Goal: Navigation & Orientation: Find specific page/section

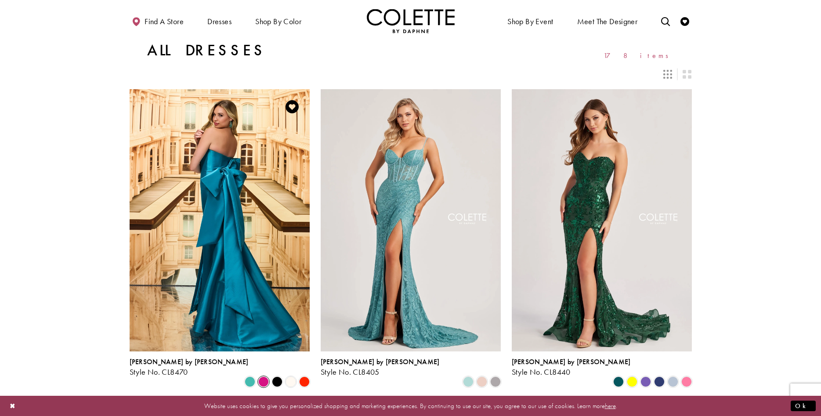
click at [261, 358] on div "[PERSON_NAME] by [PERSON_NAME] Style No. CL8470 Skip Color List #1057c8ca3b to …" at bounding box center [220, 369] width 180 height 36
click at [261, 376] on span "Product List" at bounding box center [263, 381] width 11 height 11
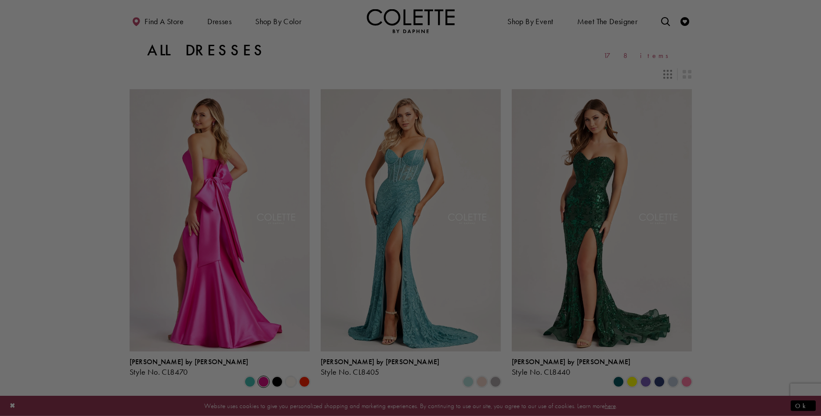
click at [740, 123] on div at bounding box center [414, 210] width 829 height 420
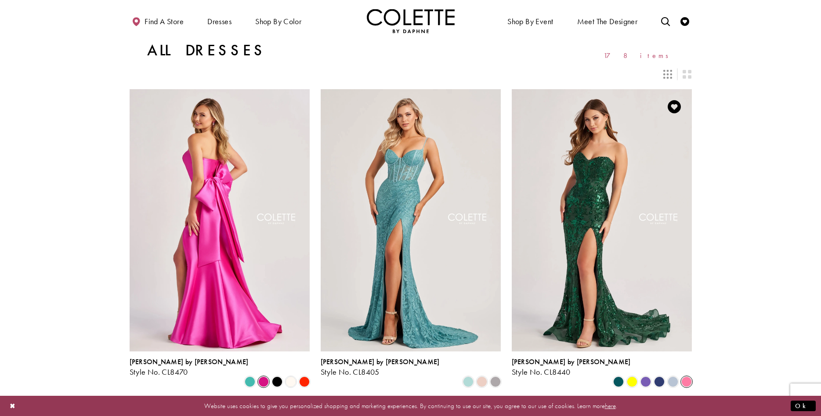
click at [686, 376] on span "Product List" at bounding box center [686, 381] width 11 height 11
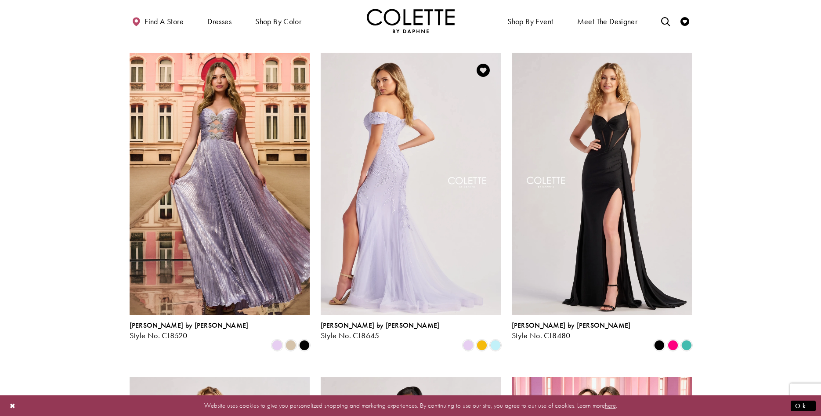
scroll to position [403, 0]
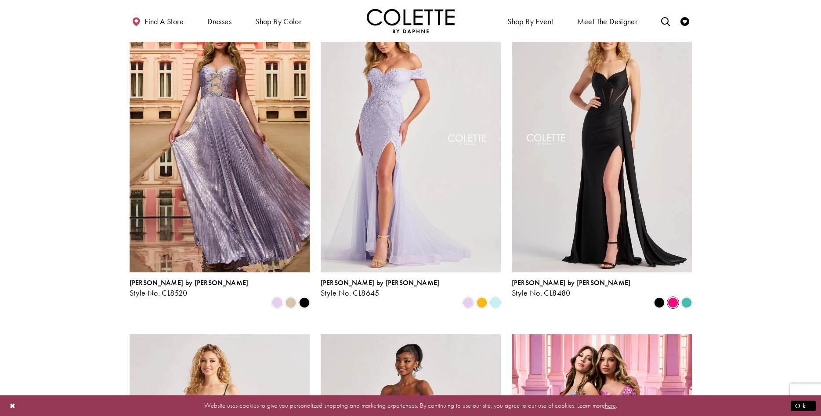
click at [671, 297] on span "Product List" at bounding box center [673, 302] width 11 height 11
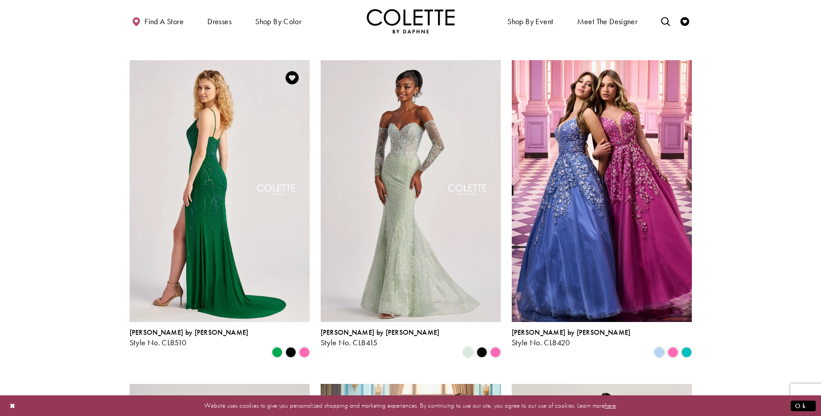
scroll to position [717, 0]
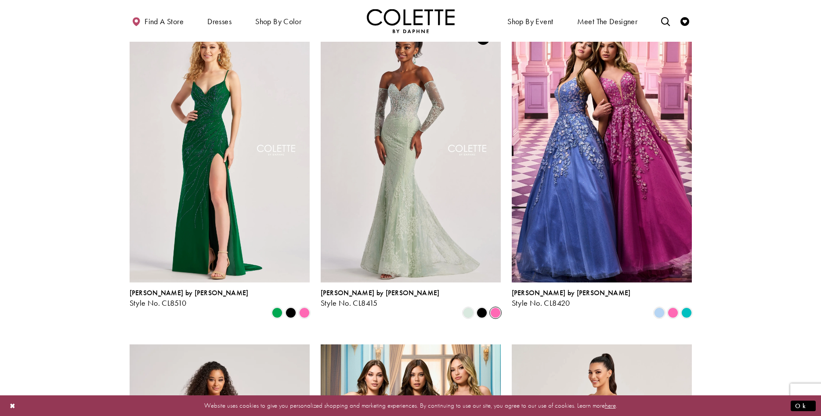
click at [493, 307] on span "Product List" at bounding box center [495, 312] width 11 height 11
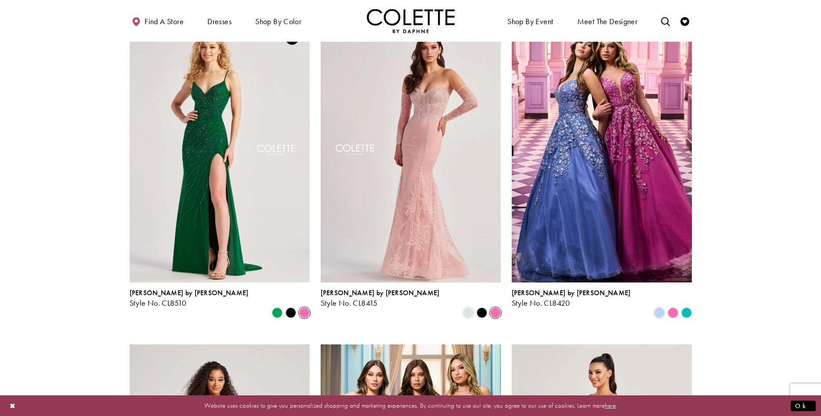
click at [309, 307] on icon "Product List" at bounding box center [304, 312] width 11 height 11
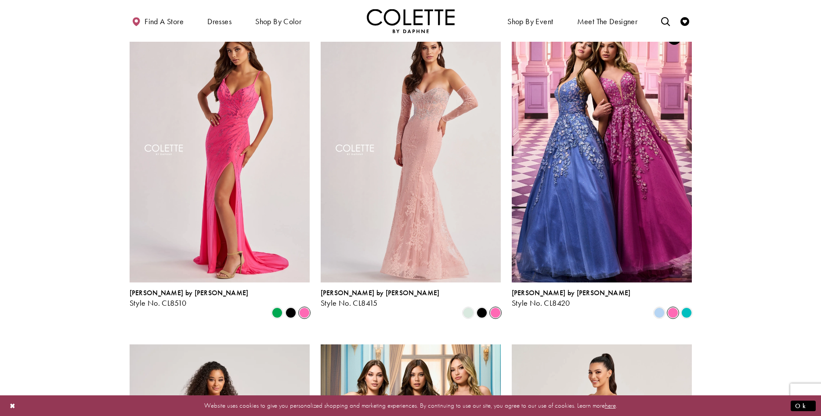
click at [673, 307] on span "Product List" at bounding box center [673, 312] width 11 height 11
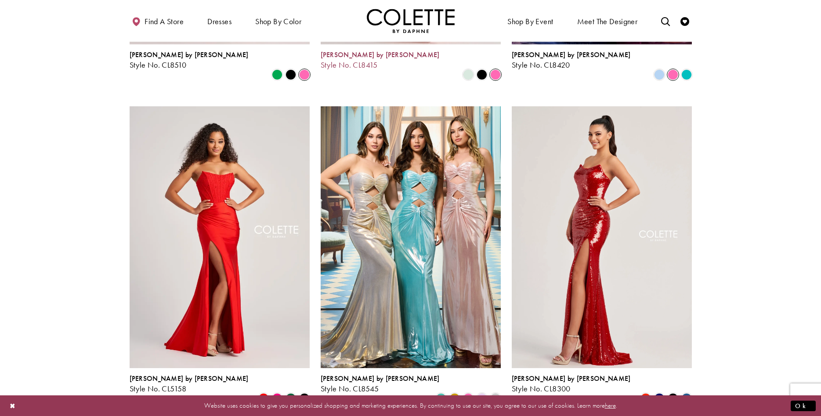
scroll to position [986, 0]
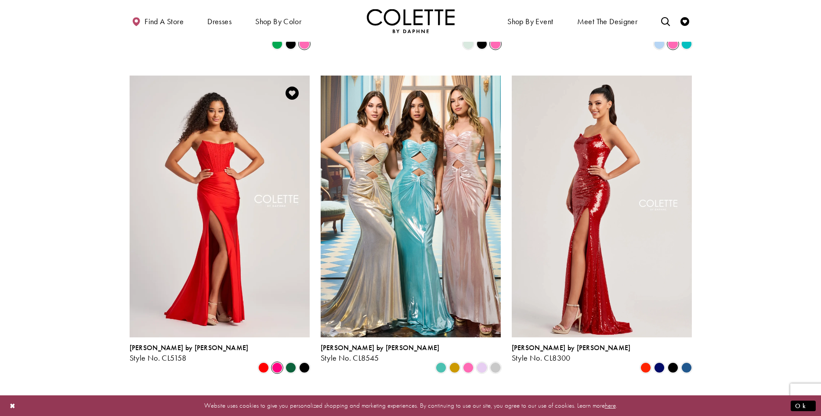
click at [277, 362] on span "Product List" at bounding box center [277, 367] width 11 height 11
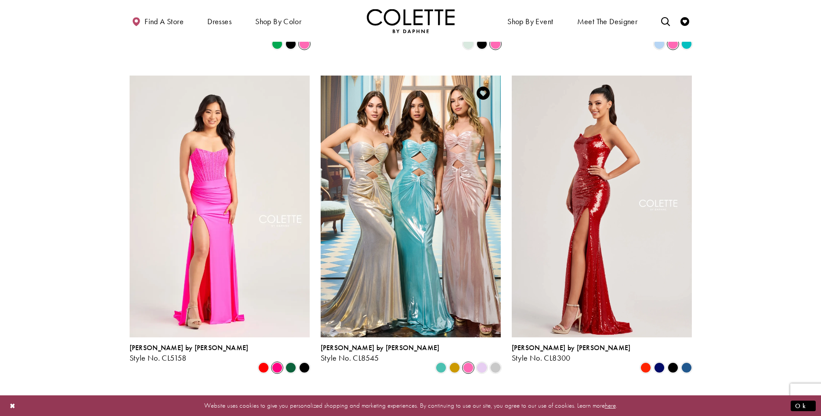
click at [473, 362] on span "Product List" at bounding box center [468, 367] width 11 height 11
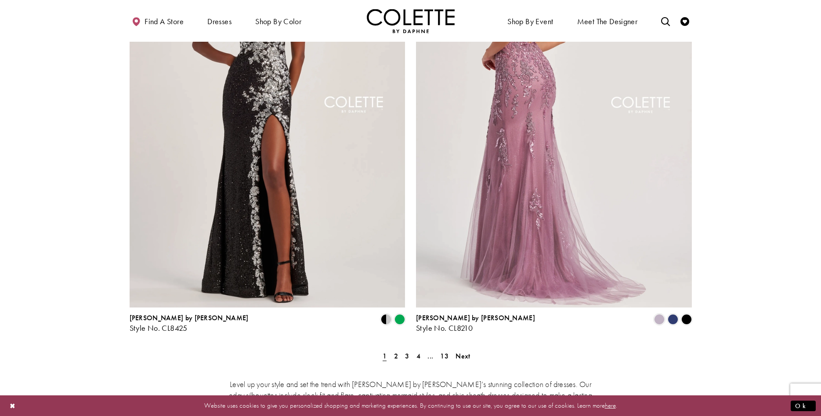
scroll to position [1568, 0]
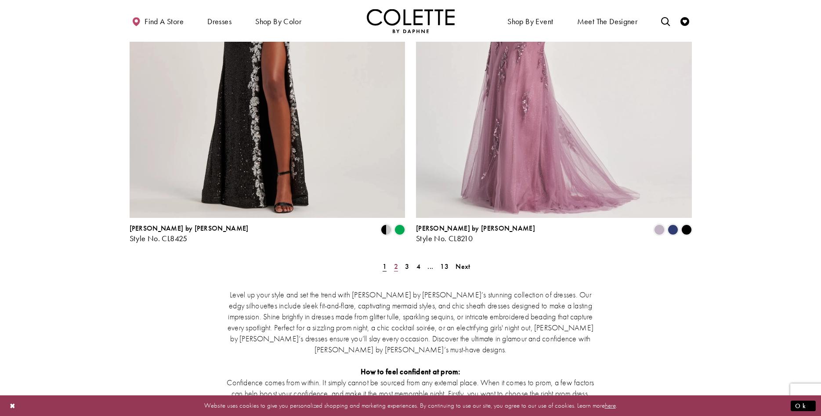
click at [392, 260] on link "2" at bounding box center [395, 266] width 9 height 13
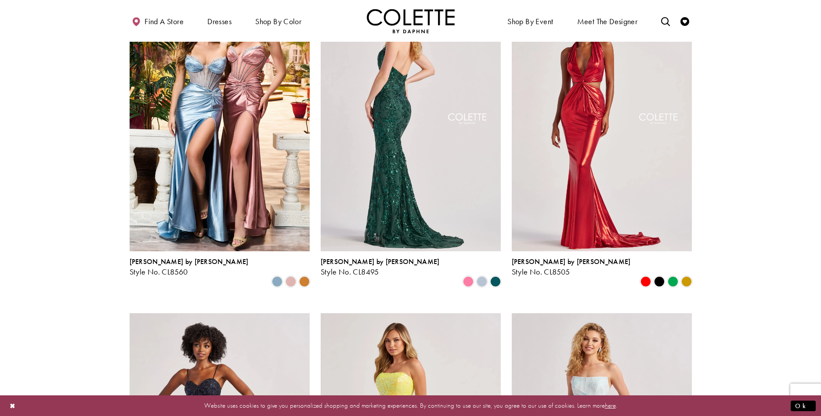
scroll to position [406, 0]
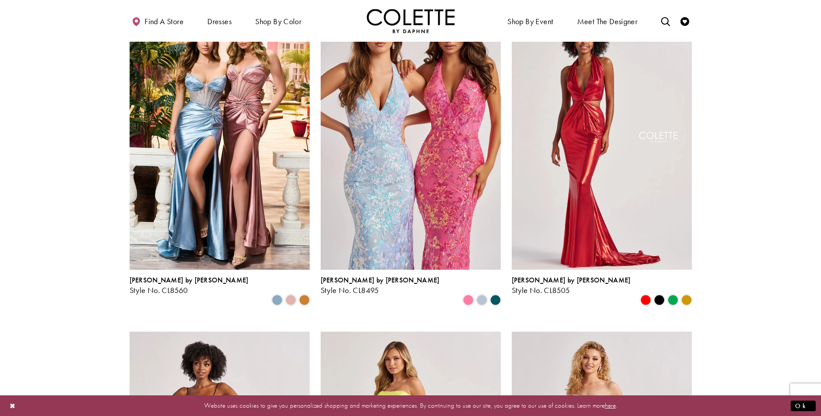
click at [470, 293] on div "Product List" at bounding box center [468, 300] width 14 height 14
click at [469, 295] on span "Product List" at bounding box center [468, 300] width 11 height 11
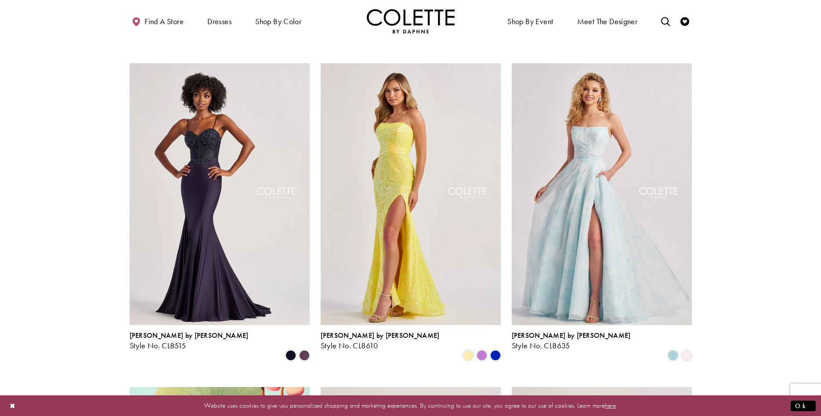
scroll to position [675, 0]
click at [479, 350] on span "Product List" at bounding box center [482, 355] width 11 height 11
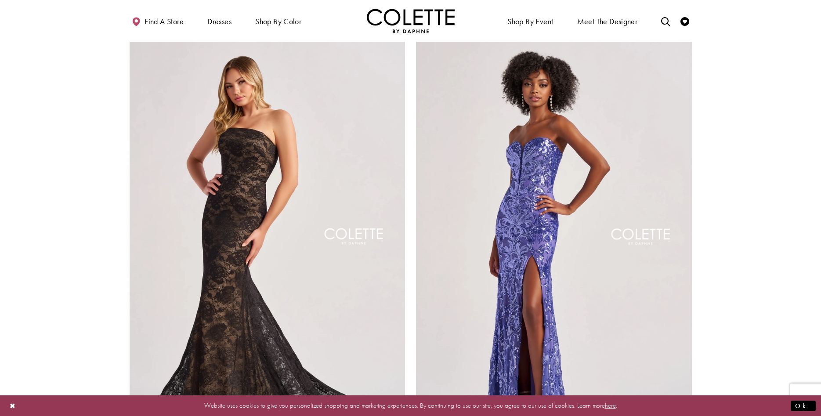
scroll to position [1571, 0]
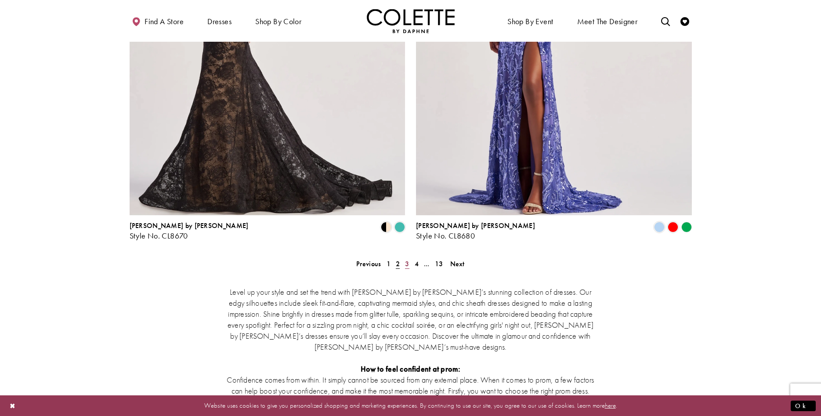
click at [405, 259] on span "3" at bounding box center [407, 263] width 4 height 9
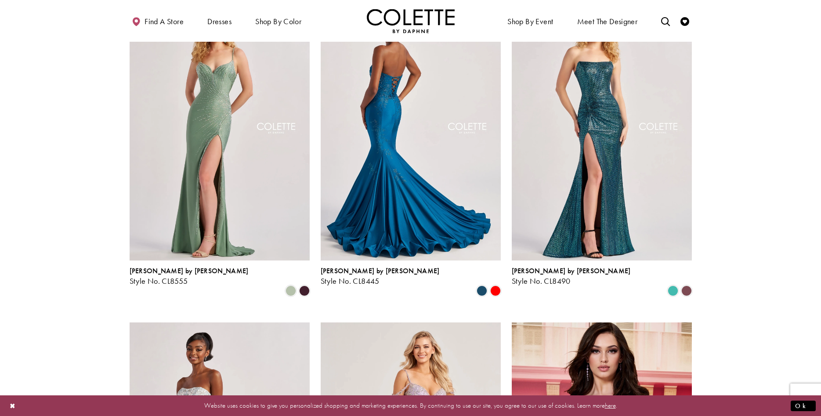
scroll to position [92, 0]
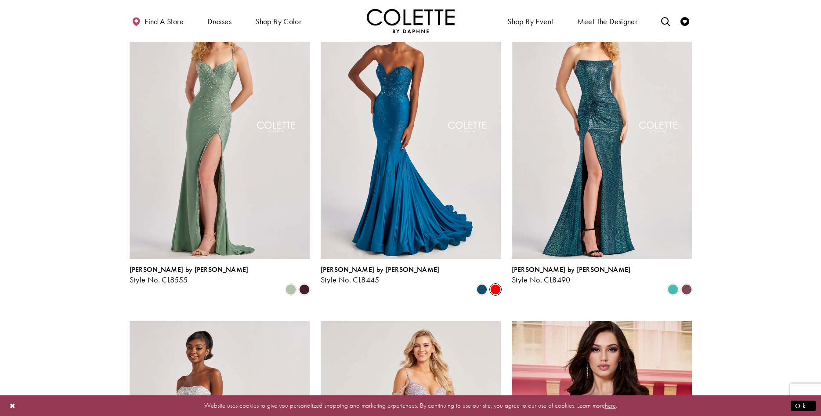
click at [492, 284] on span "Product List" at bounding box center [495, 289] width 11 height 11
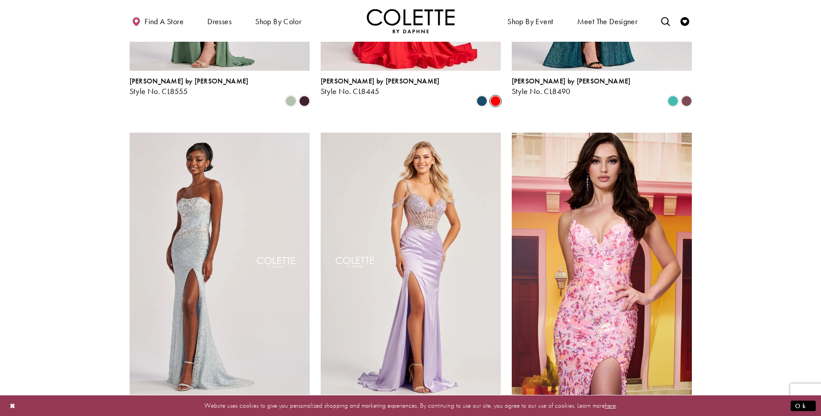
scroll to position [361, 0]
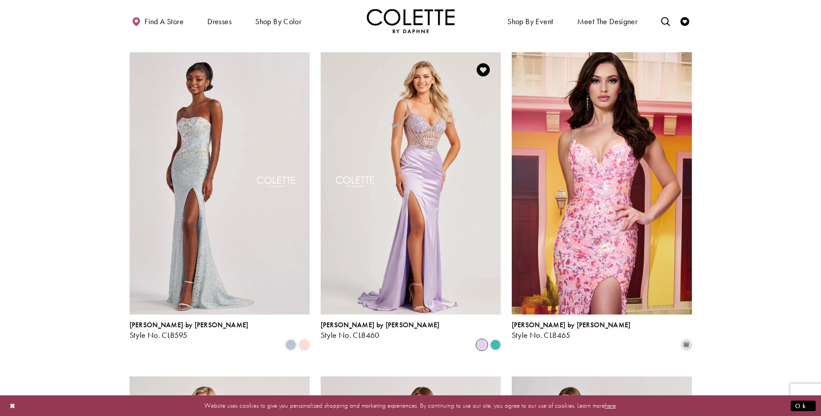
click at [484, 339] on span "Product List" at bounding box center [482, 344] width 11 height 11
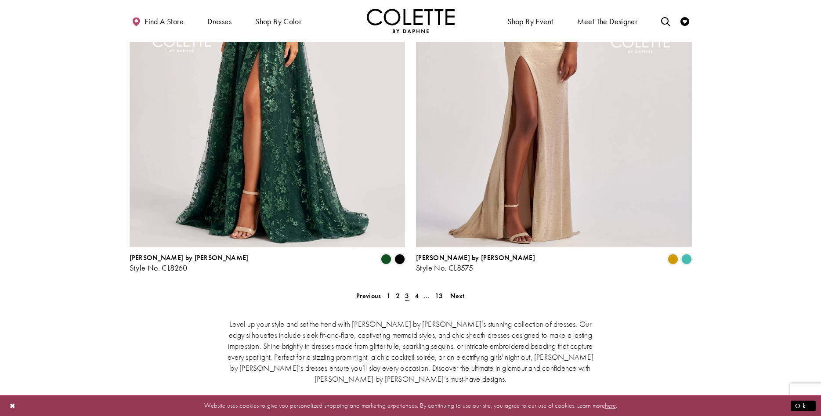
scroll to position [1571, 0]
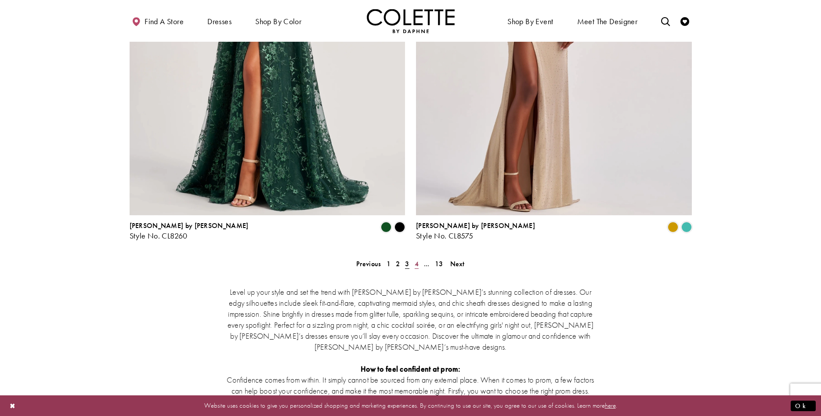
click at [416, 259] on span "4" at bounding box center [417, 263] width 4 height 9
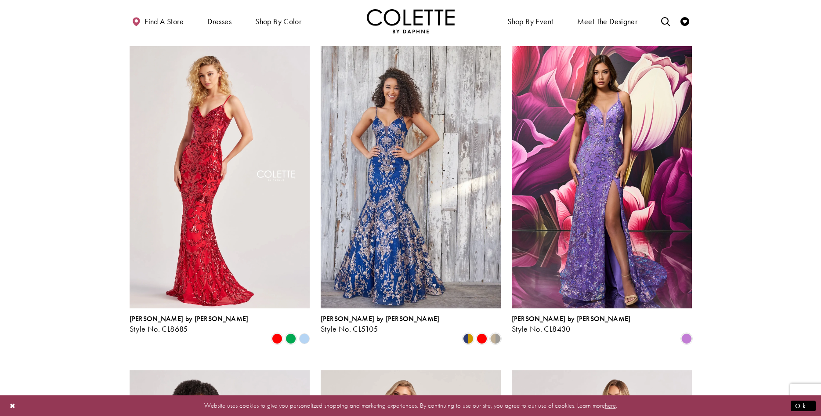
scroll to position [406, 0]
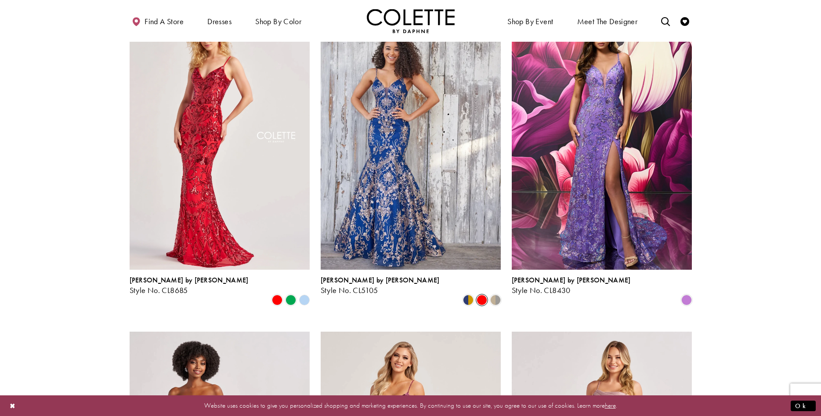
click at [484, 295] on span "Product List" at bounding box center [482, 300] width 11 height 11
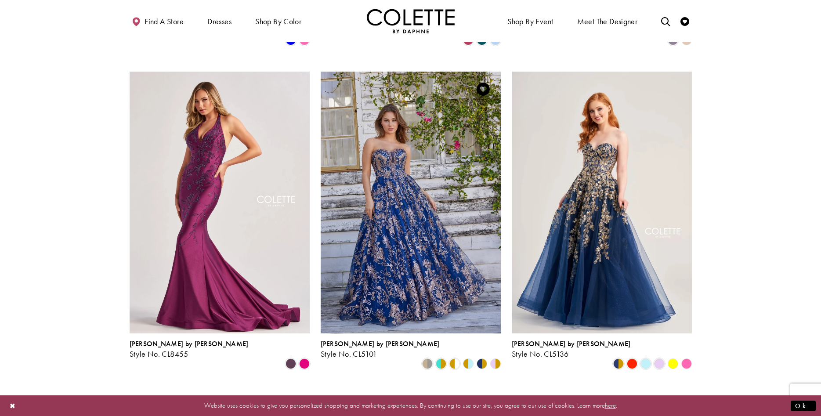
scroll to position [1033, 0]
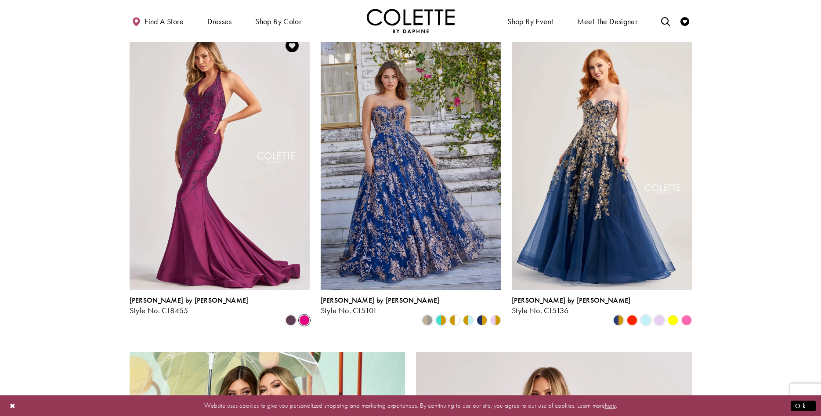
click at [304, 315] on span "Product List" at bounding box center [304, 320] width 11 height 11
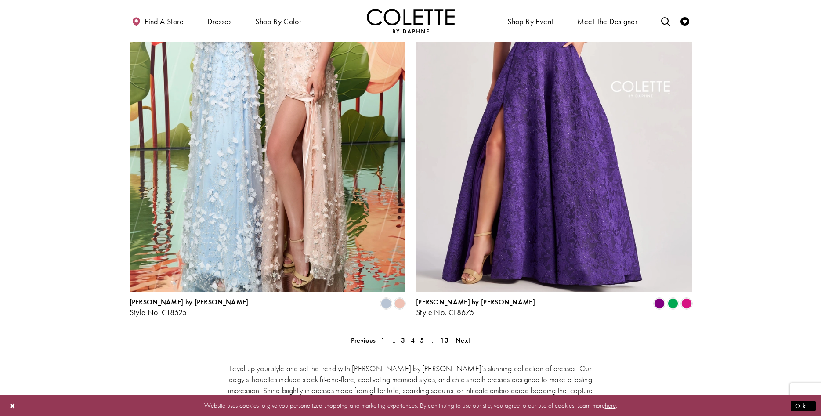
scroll to position [1526, 0]
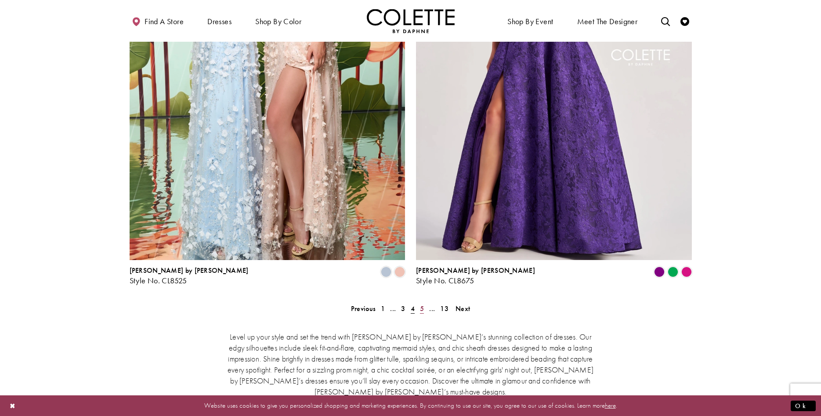
click at [421, 304] on span "5" at bounding box center [422, 308] width 4 height 9
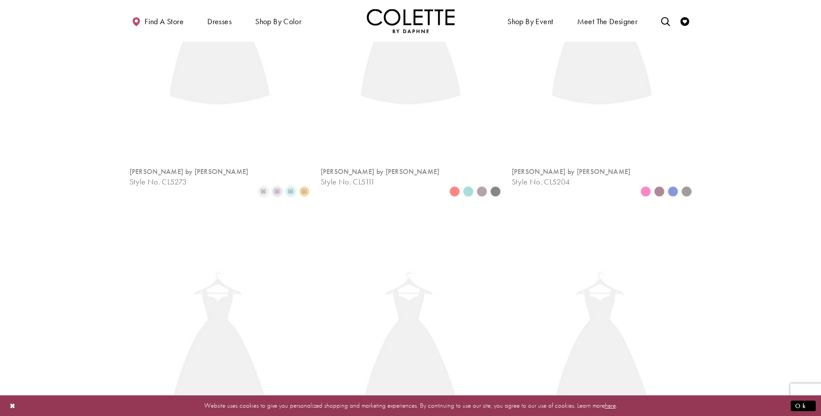
scroll to position [47, 0]
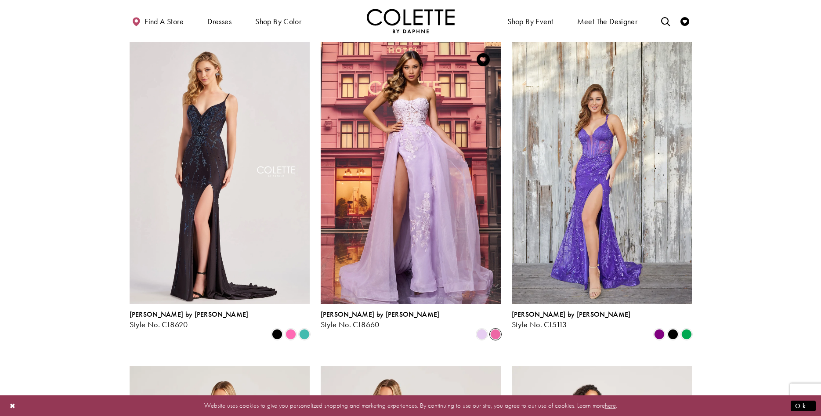
click at [495, 329] on span "Product List" at bounding box center [495, 334] width 11 height 11
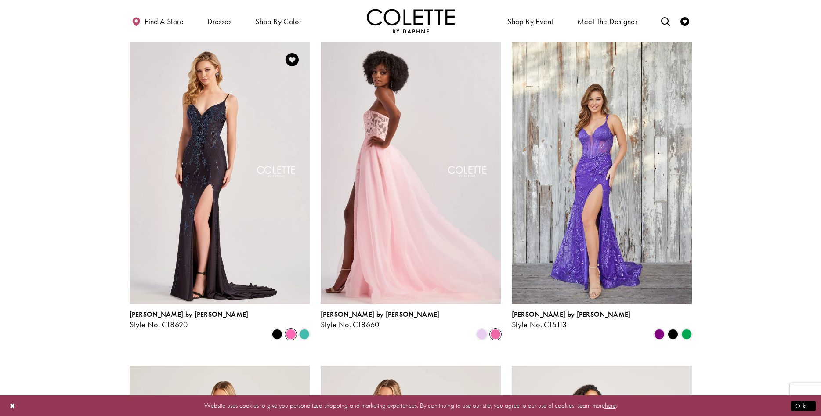
click at [293, 329] on span "Product List" at bounding box center [290, 334] width 11 height 11
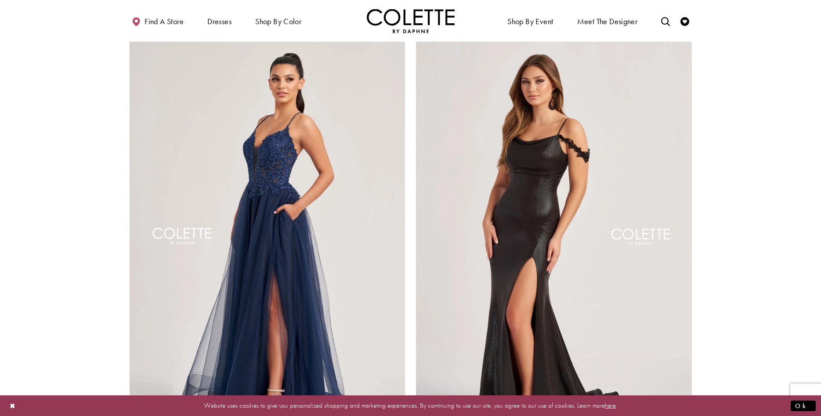
scroll to position [1571, 0]
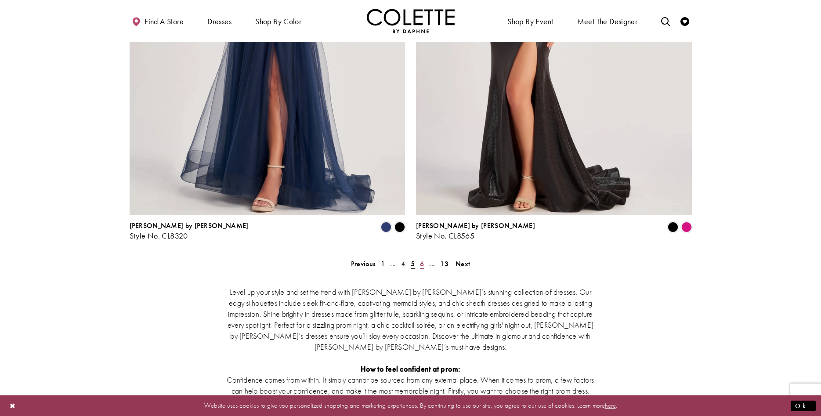
click at [420, 259] on span "6" at bounding box center [422, 263] width 4 height 9
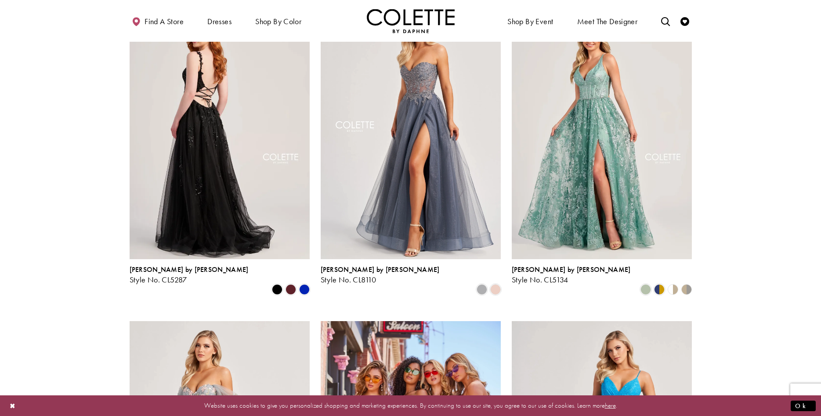
scroll to position [316, 0]
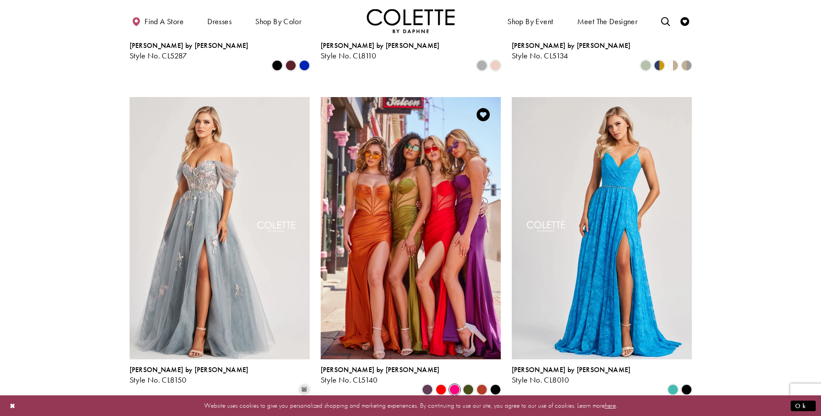
click at [452, 384] on span "Product List" at bounding box center [454, 389] width 11 height 11
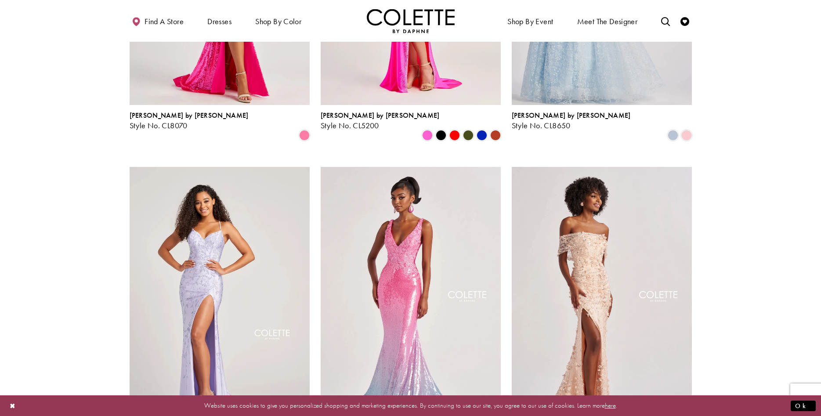
scroll to position [988, 0]
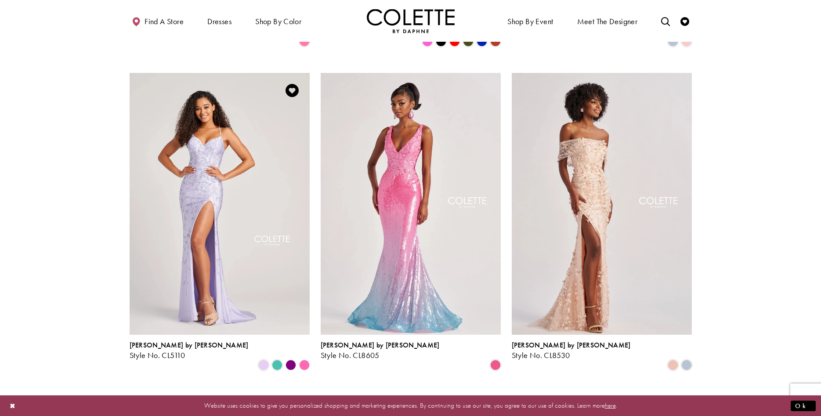
click at [307, 358] on polygon "Product List" at bounding box center [304, 365] width 14 height 14
click at [300, 358] on polygon "Product List" at bounding box center [304, 365] width 14 height 14
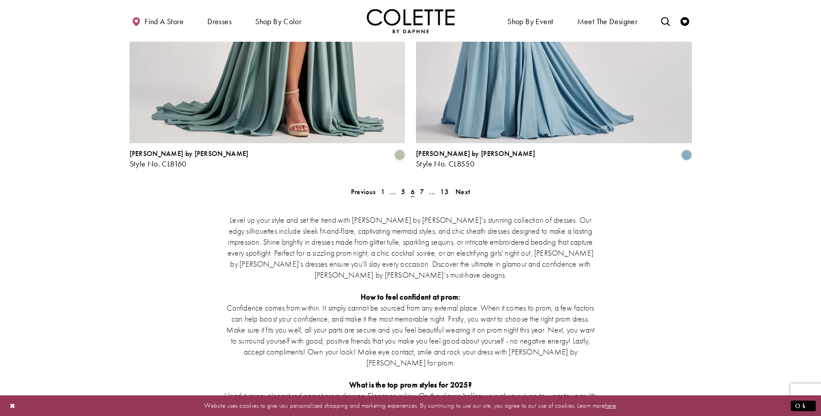
scroll to position [1660, 0]
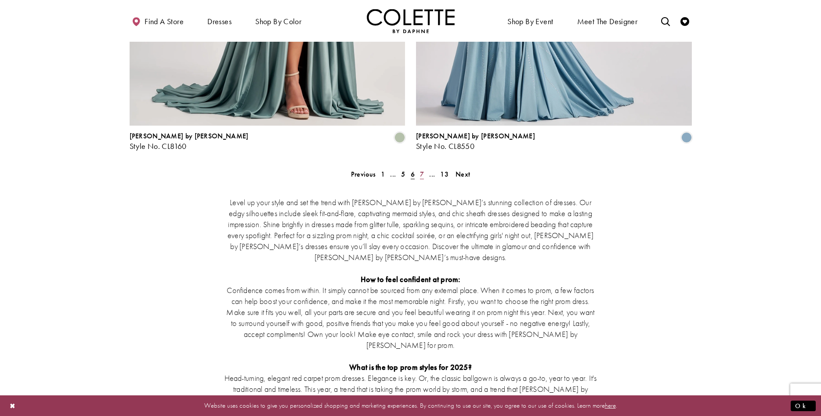
click at [419, 168] on link "7" at bounding box center [421, 174] width 9 height 13
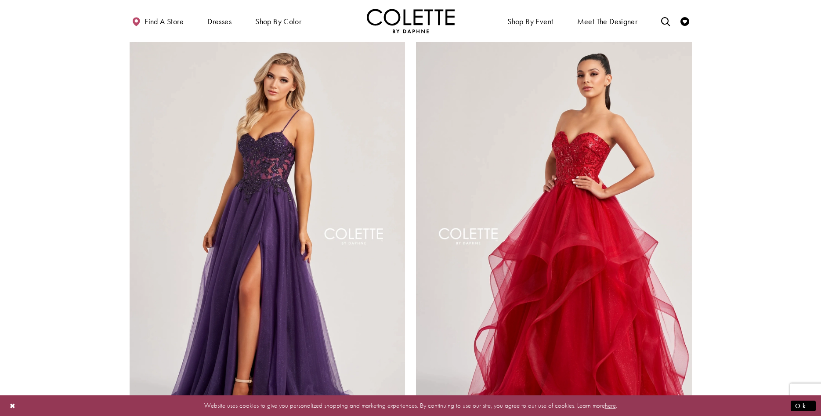
scroll to position [1526, 0]
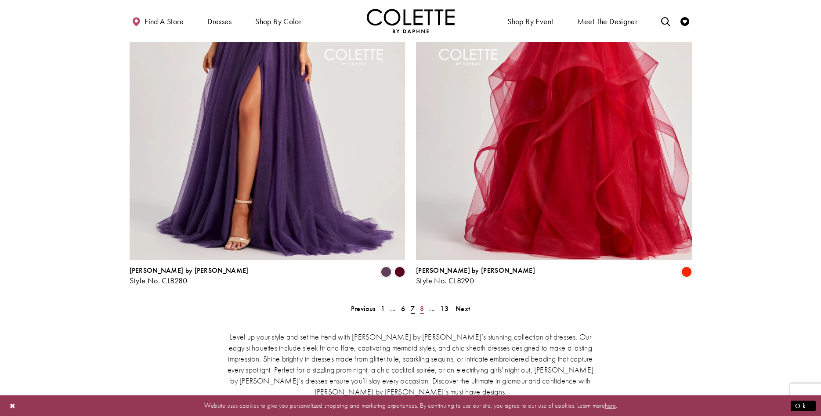
click at [419, 302] on link "8" at bounding box center [421, 308] width 9 height 13
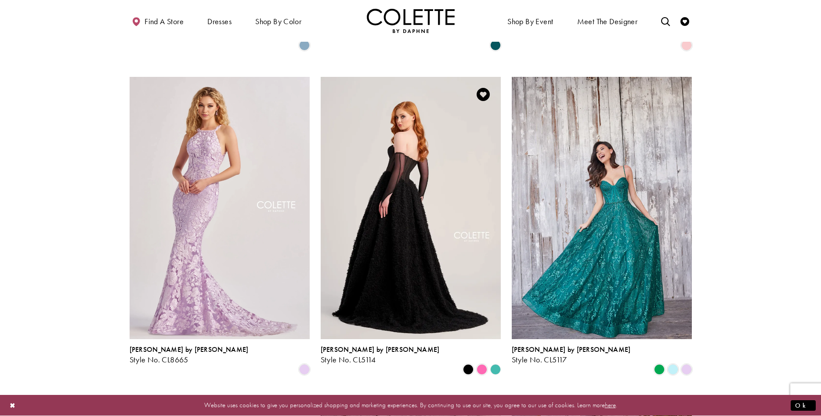
scroll to position [361, 0]
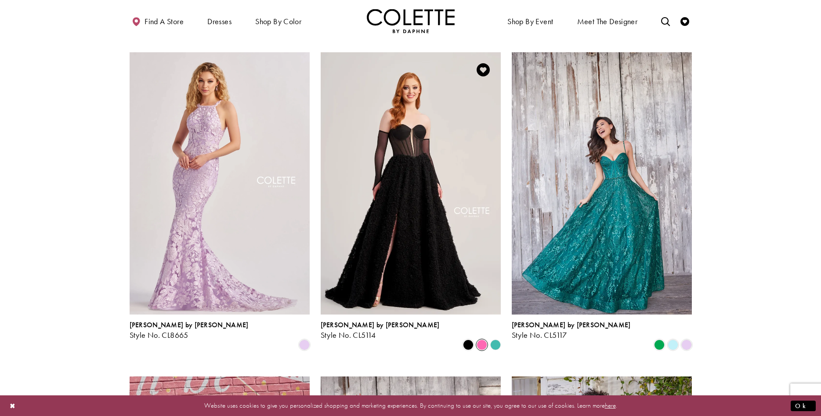
click at [481, 339] on span "Product List" at bounding box center [482, 344] width 11 height 11
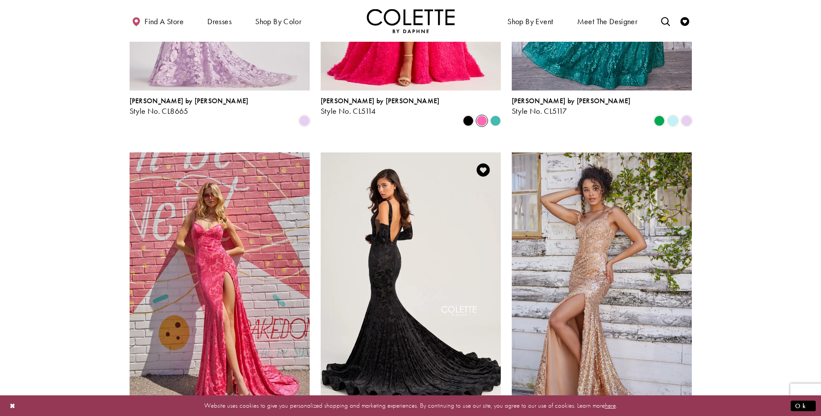
scroll to position [719, 0]
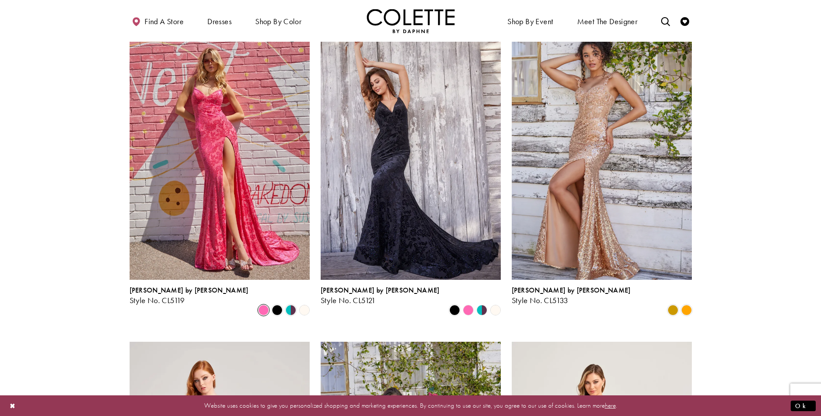
click at [266, 305] on span "Product List" at bounding box center [263, 310] width 11 height 11
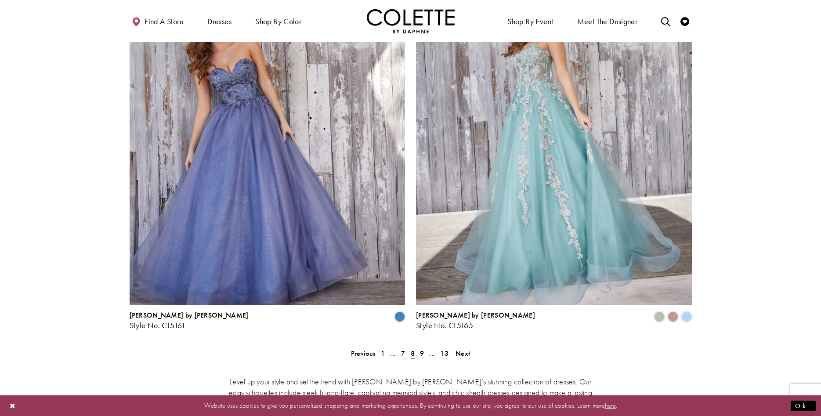
scroll to position [1526, 0]
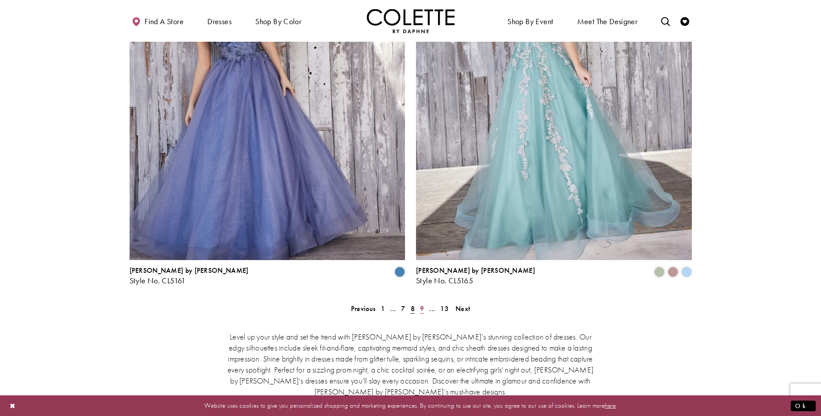
click at [420, 304] on span "9" at bounding box center [422, 308] width 4 height 9
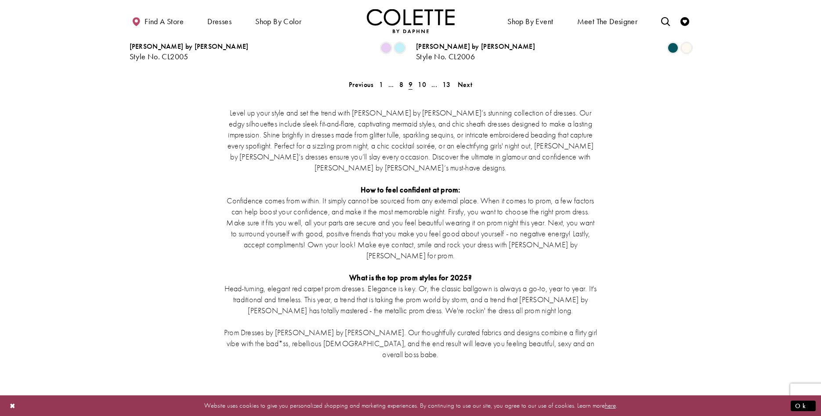
scroll to position [1571, 0]
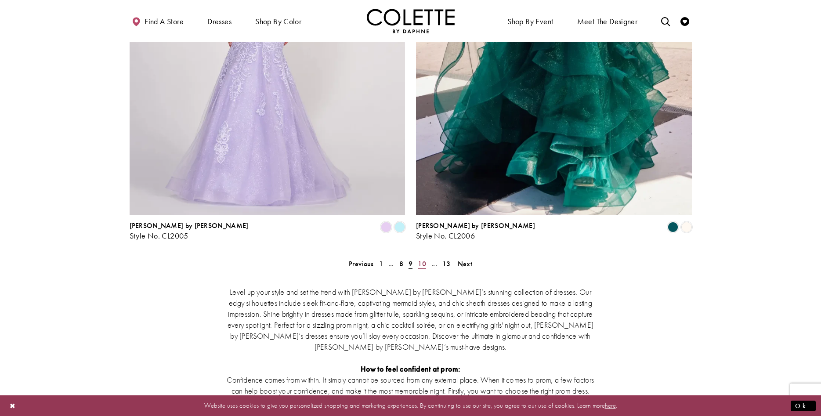
click at [424, 259] on span "10" at bounding box center [422, 263] width 8 height 9
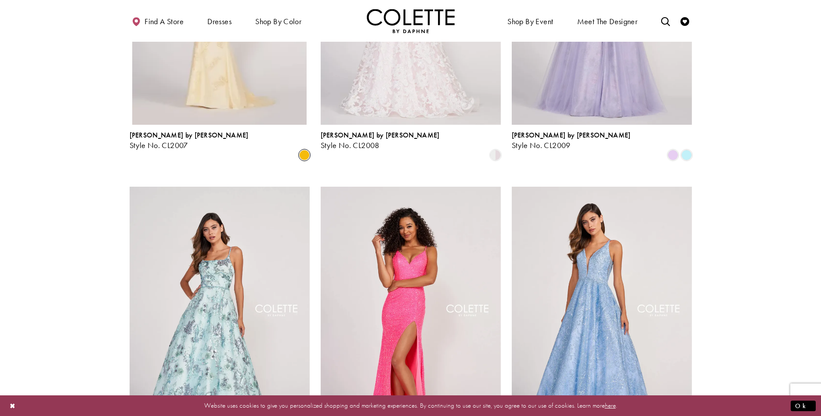
scroll to position [406, 0]
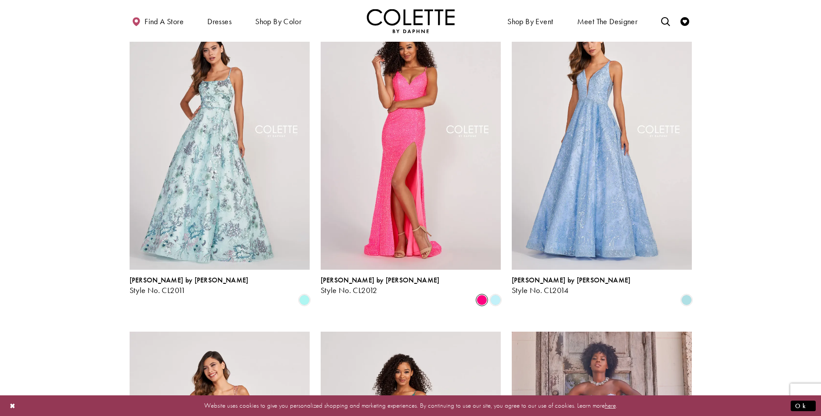
click at [481, 295] on span "Product List" at bounding box center [482, 300] width 11 height 11
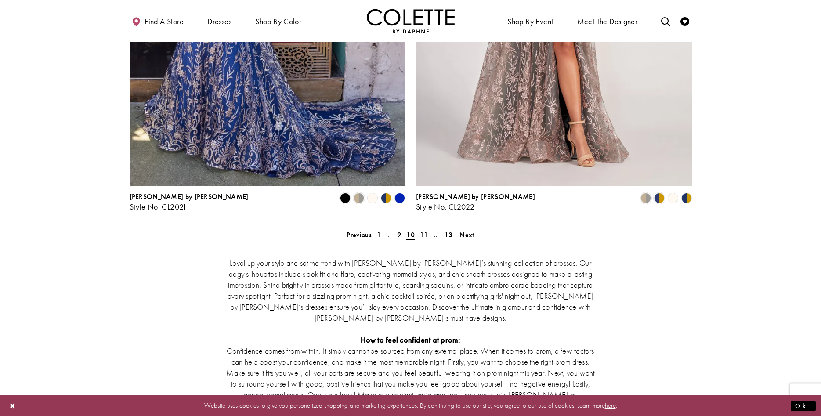
scroll to position [1660, 0]
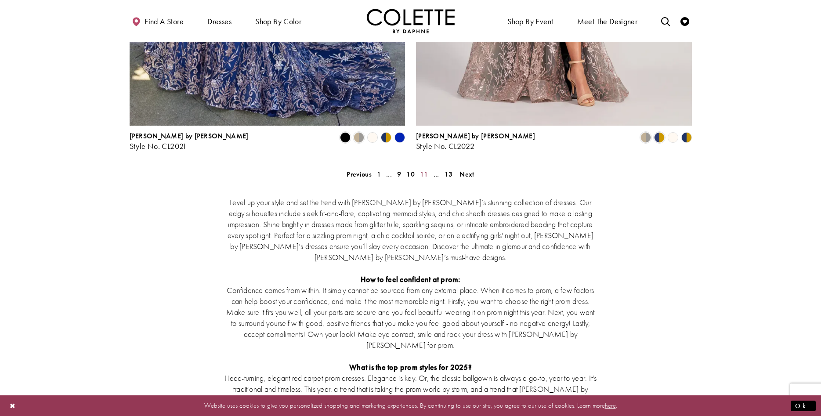
click at [425, 170] on span "11" at bounding box center [424, 174] width 8 height 9
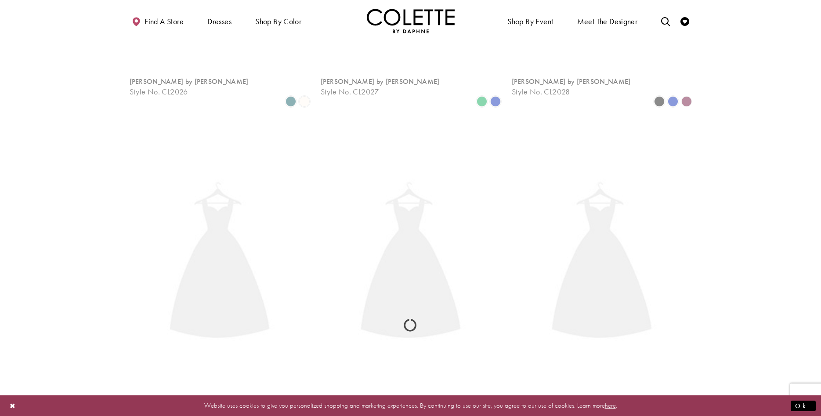
scroll to position [47, 0]
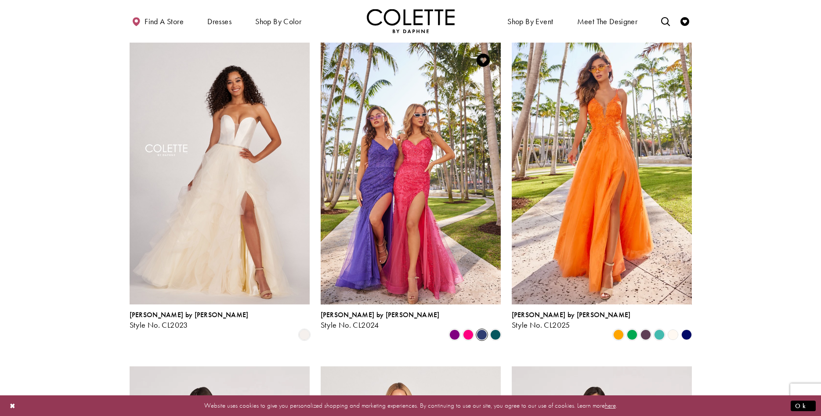
click at [480, 329] on span "Product List" at bounding box center [482, 334] width 11 height 11
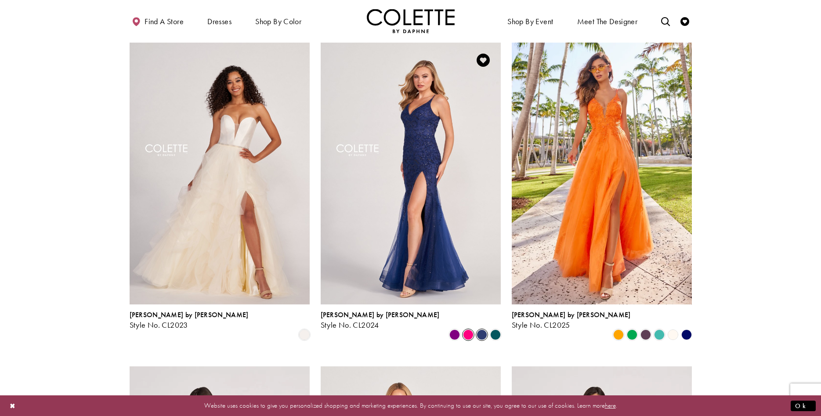
click at [469, 329] on span "Product List" at bounding box center [468, 334] width 11 height 11
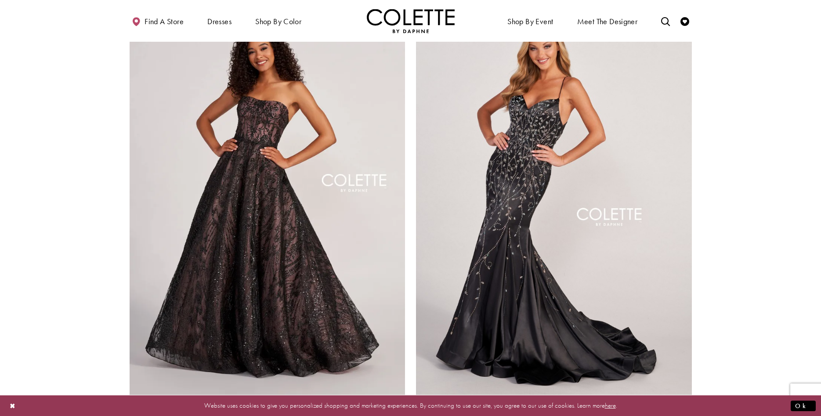
scroll to position [1525, 0]
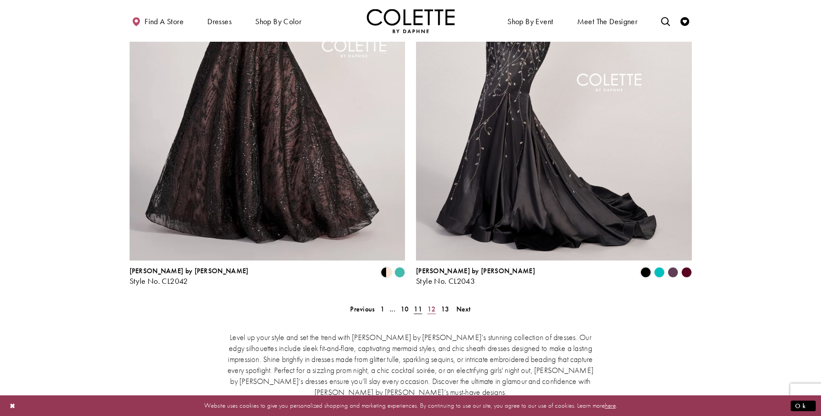
click at [435, 304] on span "12" at bounding box center [431, 308] width 8 height 9
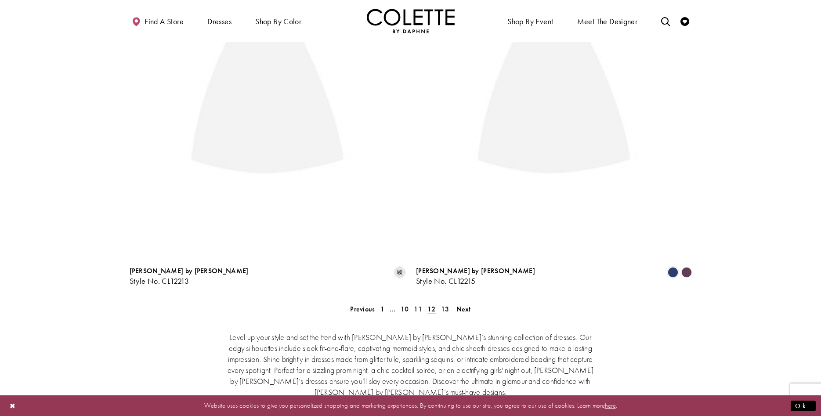
scroll to position [47, 0]
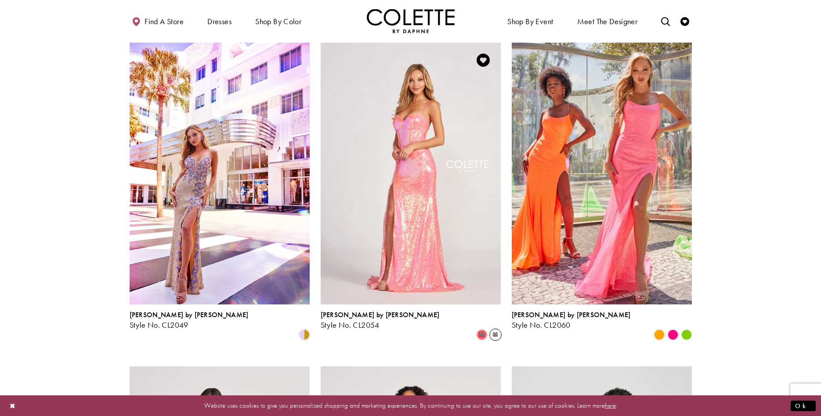
click at [497, 329] on span "m" at bounding box center [495, 334] width 11 height 11
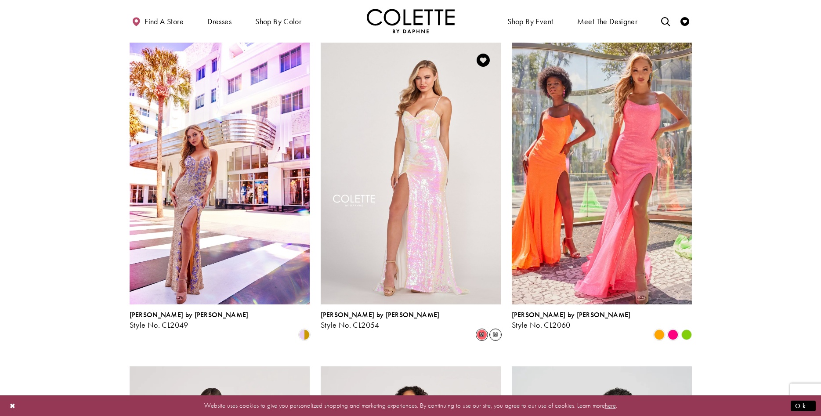
click at [478, 329] on span "m" at bounding box center [482, 334] width 11 height 11
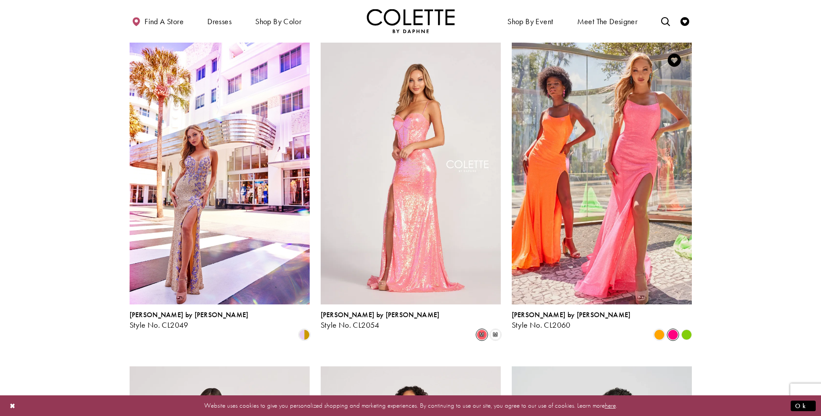
click at [668, 329] on span "Product List" at bounding box center [673, 334] width 11 height 11
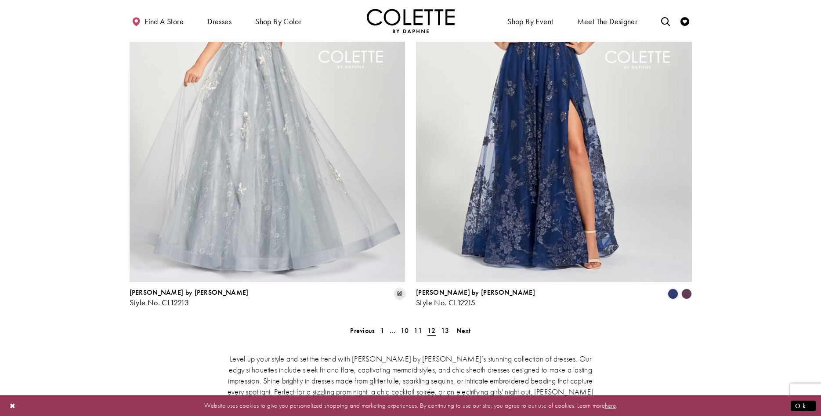
scroll to position [1615, 0]
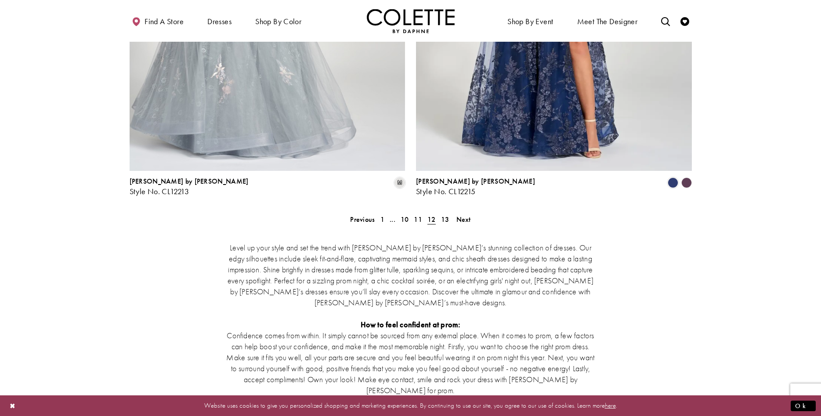
click at [449, 223] on div "Level up your style and set the trend with Colette by Daphne’s stunning collect…" at bounding box center [411, 367] width 562 height 289
click at [449, 215] on span "13" at bounding box center [445, 219] width 8 height 9
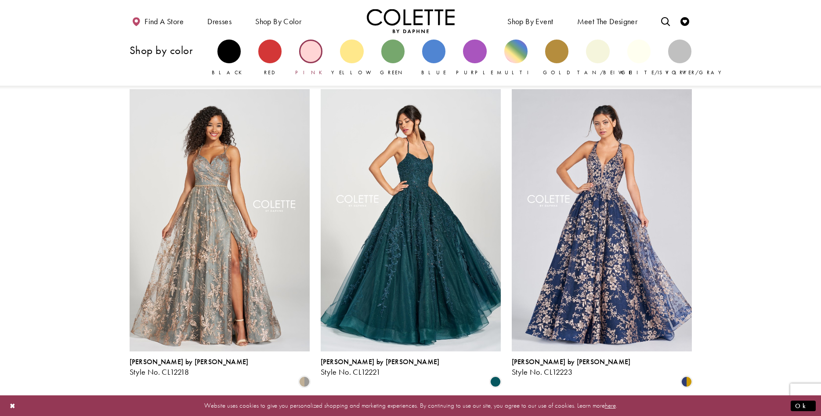
click at [308, 55] on div "Primary block" at bounding box center [310, 51] width 23 height 23
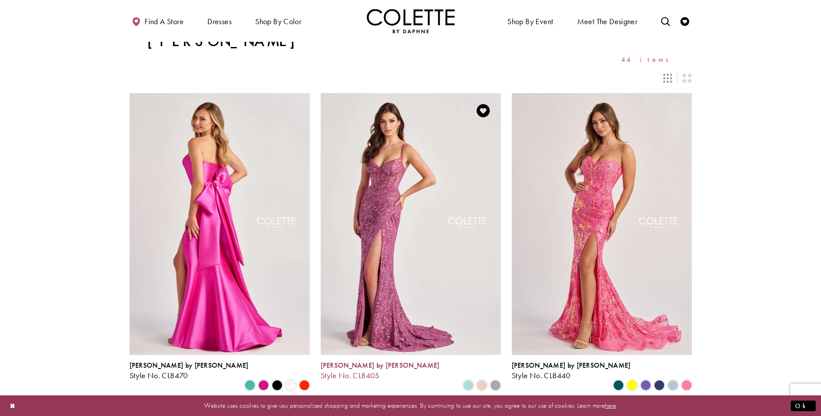
scroll to position [45, 0]
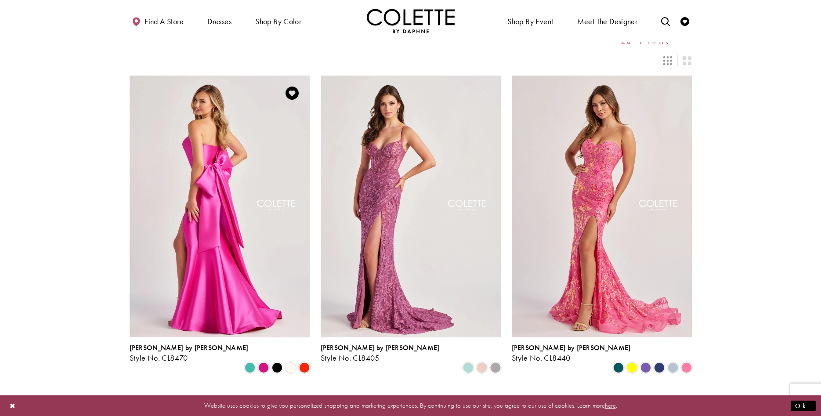
click at [231, 260] on img "Visit Colette by Daphne Style No. CL8470 Page" at bounding box center [220, 207] width 180 height 262
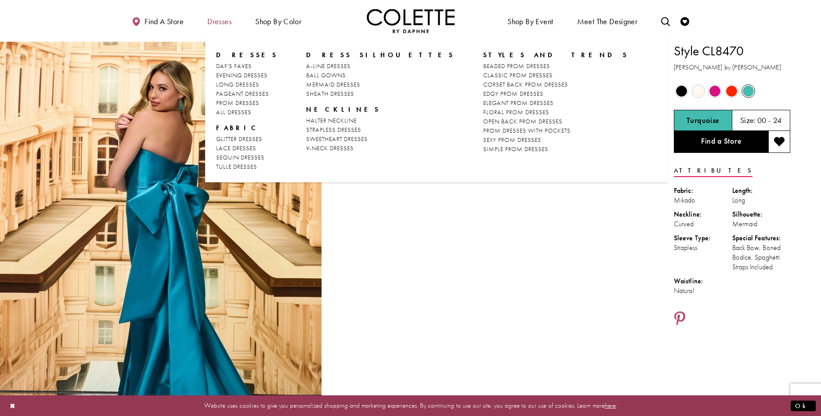
click at [217, 19] on span "Dresses" at bounding box center [219, 21] width 24 height 9
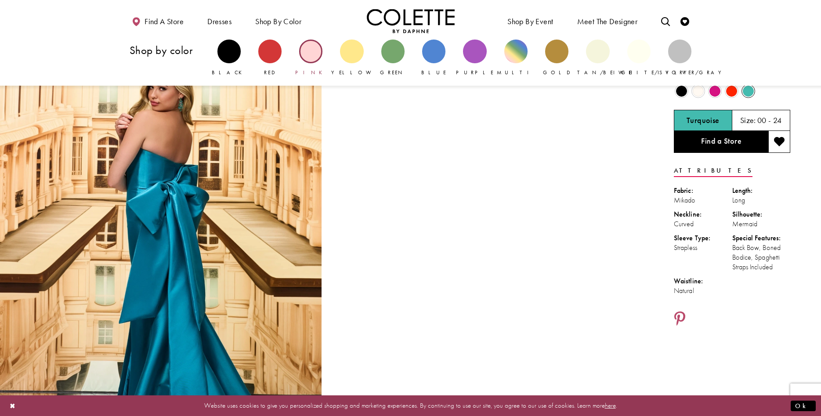
click at [322, 55] on link "Pink" at bounding box center [310, 58] width 23 height 37
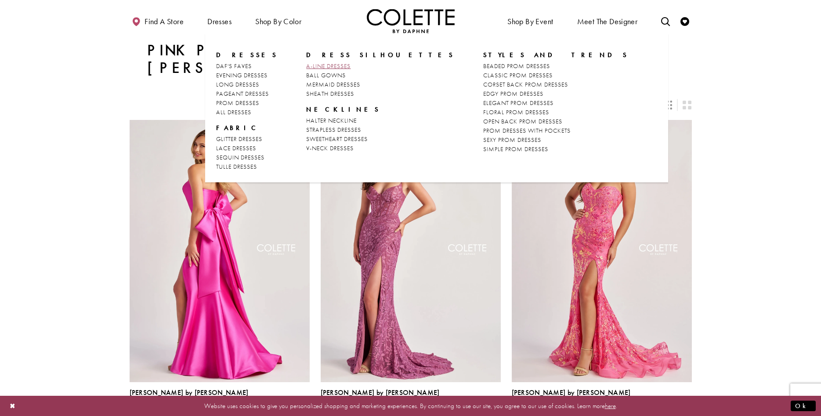
click at [334, 67] on span "A-LINE DRESSES" at bounding box center [328, 66] width 44 height 8
